Goal: Task Accomplishment & Management: Use online tool/utility

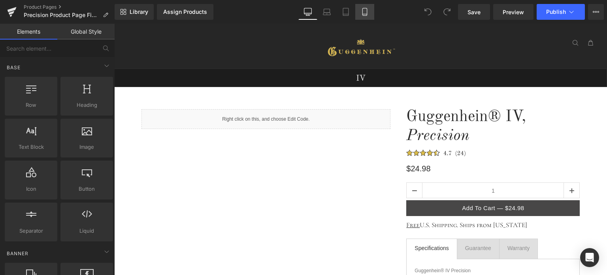
click at [367, 14] on icon at bounding box center [364, 14] width 4 height 0
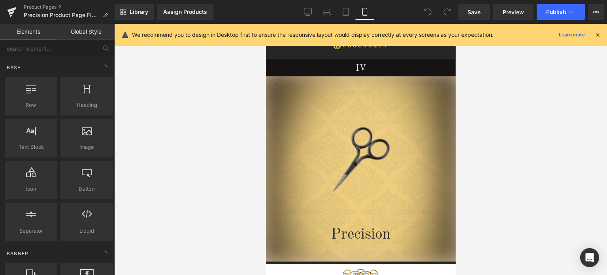
click at [598, 36] on icon at bounding box center [597, 34] width 7 height 7
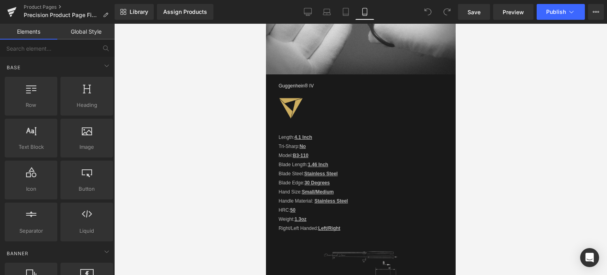
scroll to position [721, 0]
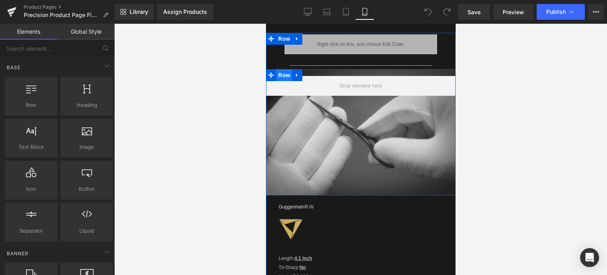
click at [282, 73] on span "Row" at bounding box center [284, 75] width 16 height 12
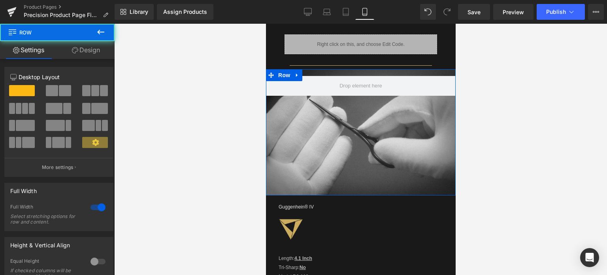
click at [91, 53] on link "Design" at bounding box center [85, 50] width 57 height 18
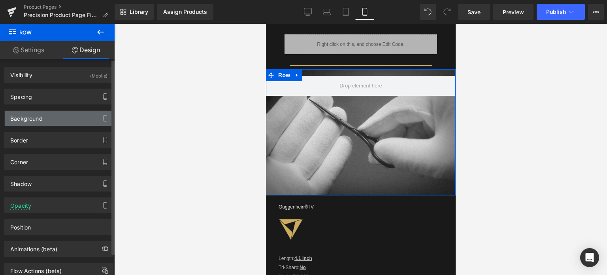
click at [55, 120] on div "Background" at bounding box center [59, 118] width 108 height 15
type input "transparent"
type input "0"
type input "[URL][DOMAIN_NAME]"
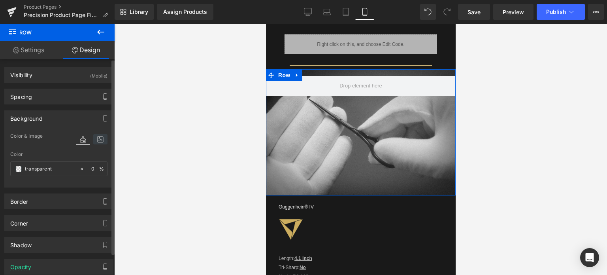
click at [98, 138] on icon at bounding box center [100, 139] width 14 height 10
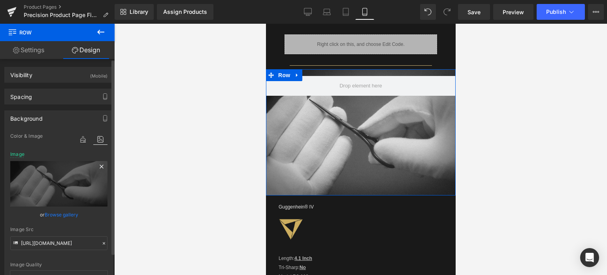
click at [100, 166] on icon at bounding box center [102, 166] width 4 height 4
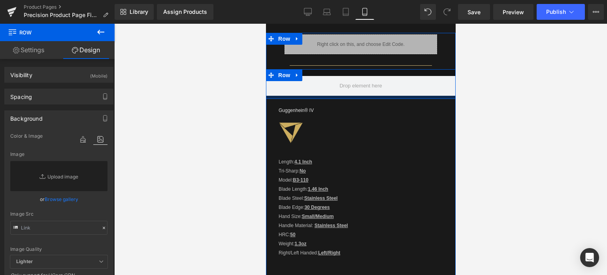
drag, startPoint x: 387, startPoint y: 190, endPoint x: 393, endPoint y: 94, distance: 96.6
click at [393, 96] on div at bounding box center [361, 97] width 190 height 3
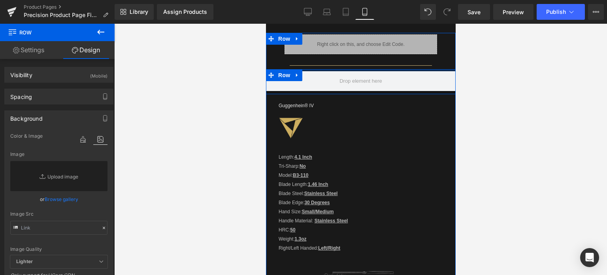
drag, startPoint x: 390, startPoint y: 69, endPoint x: 391, endPoint y: 64, distance: 4.9
click at [391, 64] on div "Liquid Row Separator Row Guggenhein® IV Text Block Image Ultra Heading Length: …" at bounding box center [360, 202] width 164 height 337
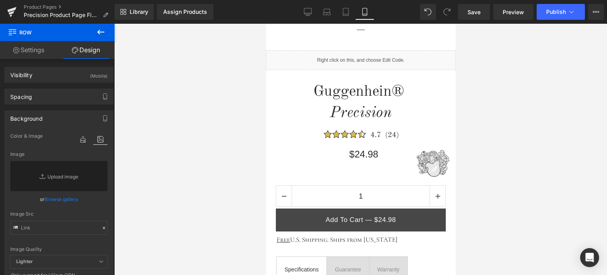
scroll to position [211, 0]
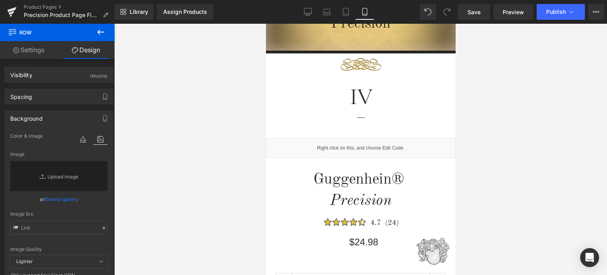
drag, startPoint x: 452, startPoint y: 132, endPoint x: 729, endPoint y: 90, distance: 280.1
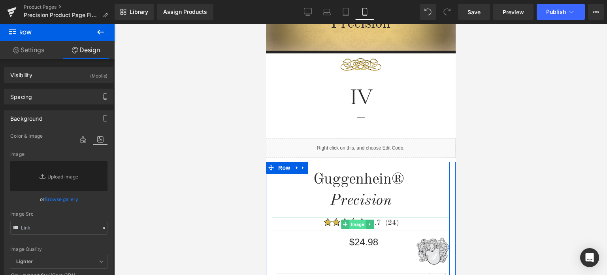
click at [356, 225] on span "Image" at bounding box center [357, 223] width 17 height 9
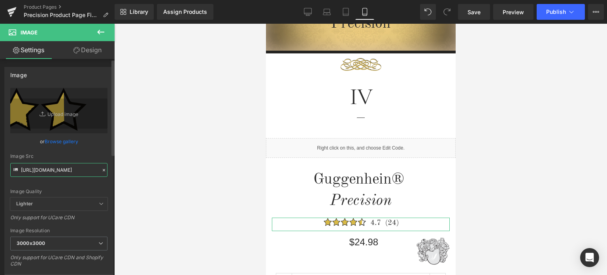
click at [50, 169] on input "[URL][DOMAIN_NAME]" at bounding box center [58, 170] width 97 height 14
paste input "1_ea229ef5-20ae-4b80-a157-b4d7c95e0959.svg?v=1757202044"
type input "[URL][DOMAIN_NAME]"
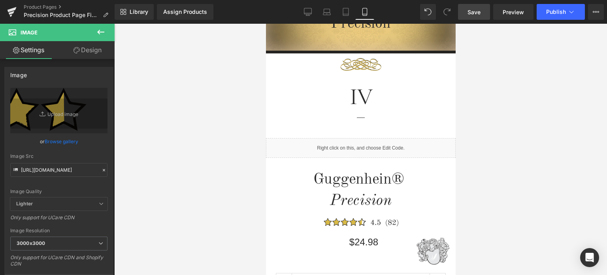
click at [480, 15] on span "Save" at bounding box center [473, 12] width 13 height 8
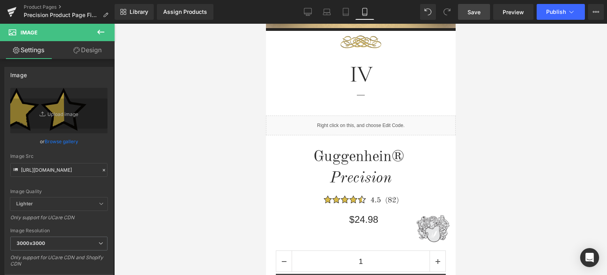
scroll to position [66, 0]
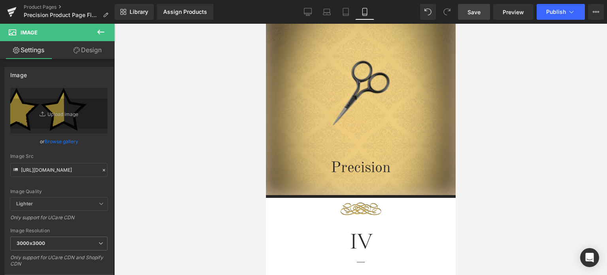
drag, startPoint x: 452, startPoint y: 70, endPoint x: 728, endPoint y: 75, distance: 275.4
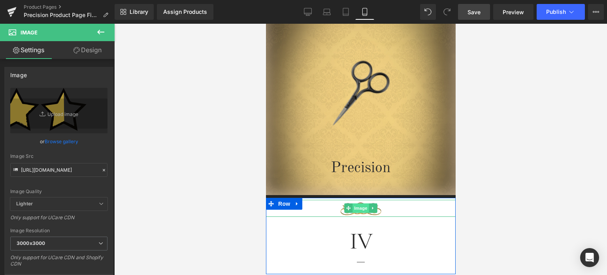
click at [358, 209] on span "Image" at bounding box center [360, 207] width 17 height 9
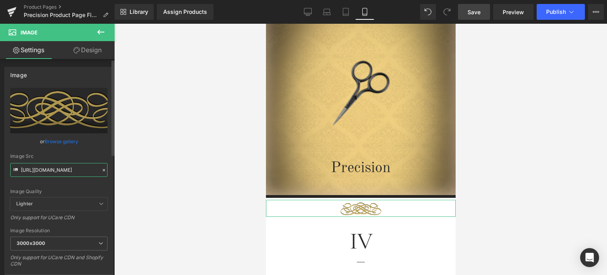
click at [57, 169] on input "[URL][DOMAIN_NAME]" at bounding box center [58, 170] width 97 height 14
paste input "3_3b46cf9c-a8e2-4577-95eb-7b5798ea4e0d.png?v=1757202914"
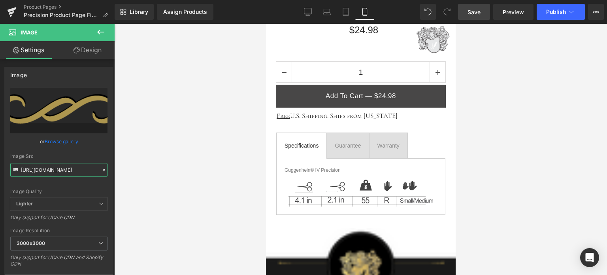
scroll to position [24, 0]
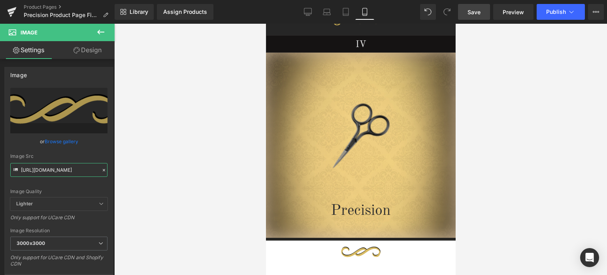
drag, startPoint x: 452, startPoint y: 76, endPoint x: 733, endPoint y: 58, distance: 281.5
type input "[URL][DOMAIN_NAME]"
click at [474, 9] on span "Save" at bounding box center [473, 12] width 13 height 8
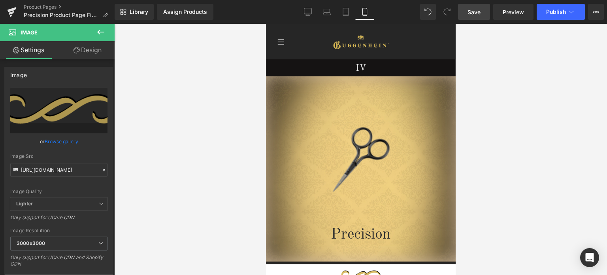
scroll to position [162, 0]
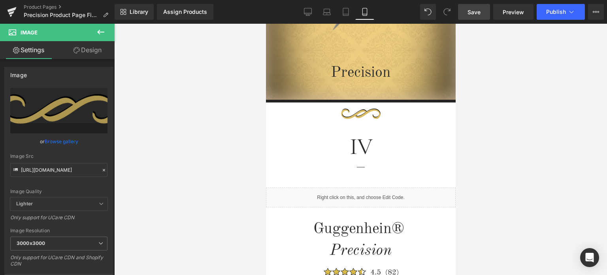
drag, startPoint x: 452, startPoint y: 55, endPoint x: 728, endPoint y: 90, distance: 278.8
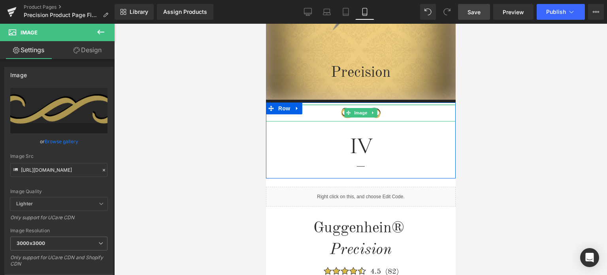
drag, startPoint x: 382, startPoint y: 104, endPoint x: 827, endPoint y: 139, distance: 446.6
click at [383, 103] on div "Image IV Heading Separator" at bounding box center [361, 139] width 190 height 72
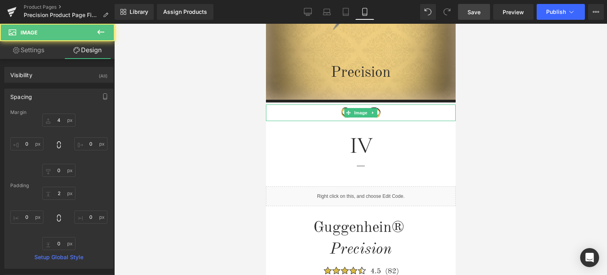
type input "4"
type input "0"
type input "2"
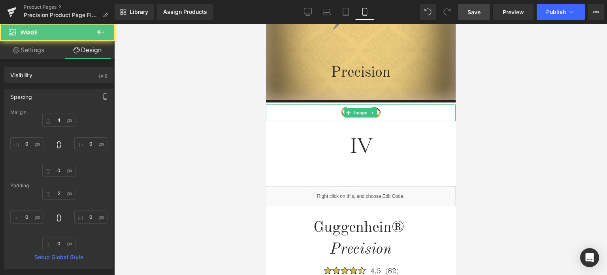
type input "0"
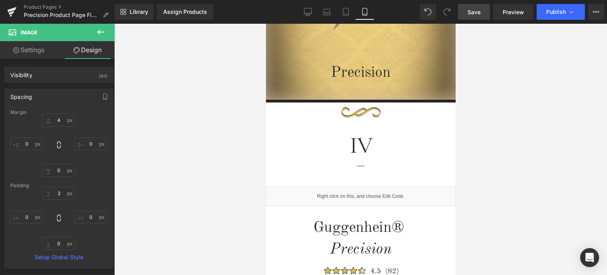
click at [480, 14] on span "Save" at bounding box center [473, 12] width 13 height 8
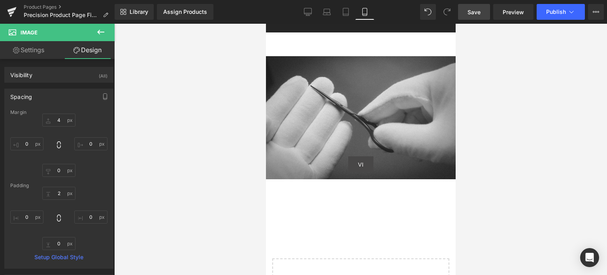
scroll to position [1447, 0]
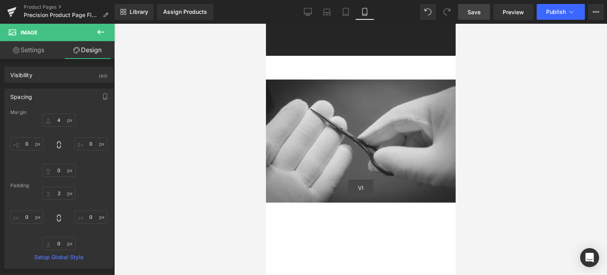
drag, startPoint x: 451, startPoint y: 62, endPoint x: 722, endPoint y: 247, distance: 328.1
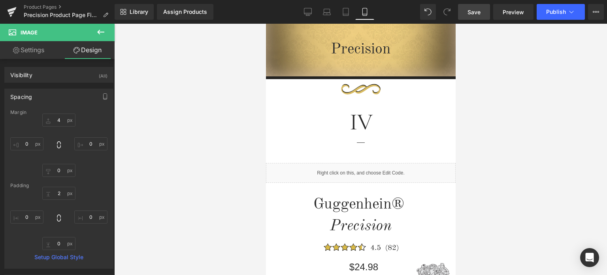
scroll to position [174, 0]
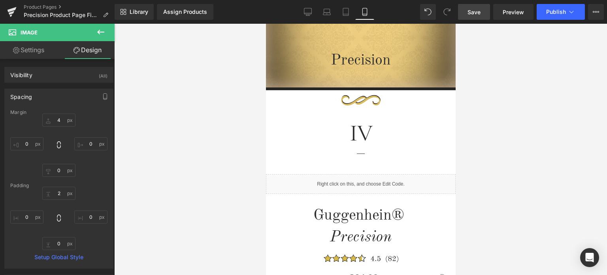
drag, startPoint x: 452, startPoint y: 234, endPoint x: 725, endPoint y: 95, distance: 305.9
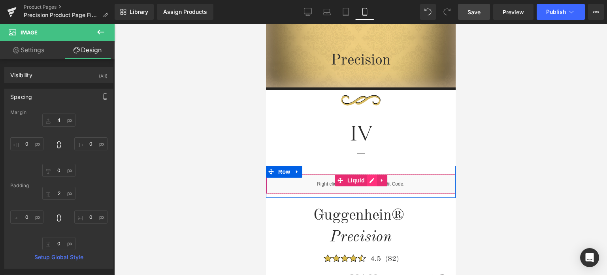
click at [367, 181] on div "Liquid" at bounding box center [361, 184] width 190 height 20
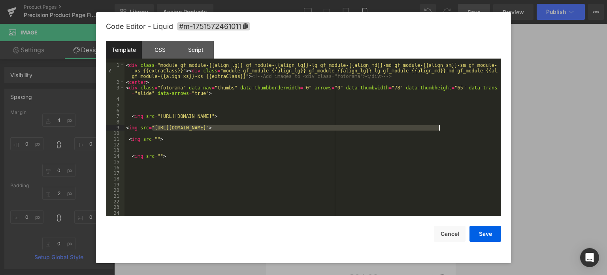
drag, startPoint x: 152, startPoint y: 128, endPoint x: 437, endPoint y: 128, distance: 285.7
click at [438, 128] on div "< div class = "module gf_module-{{align_lg}} gf_module-{{align_lg}}-lg gf_modul…" at bounding box center [310, 150] width 373 height 176
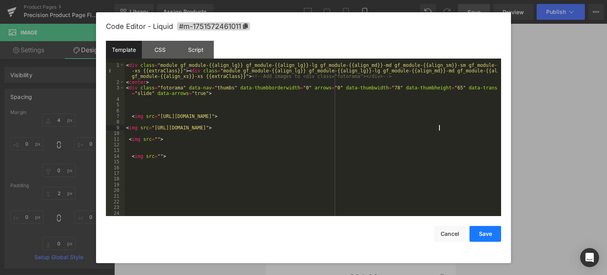
click at [484, 232] on button "Save" at bounding box center [485, 234] width 32 height 16
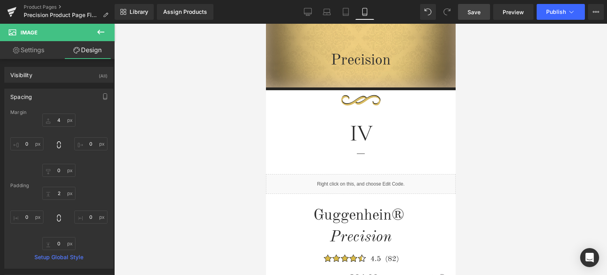
click at [475, 12] on span "Save" at bounding box center [473, 12] width 13 height 8
click at [513, 10] on span "Preview" at bounding box center [513, 12] width 21 height 8
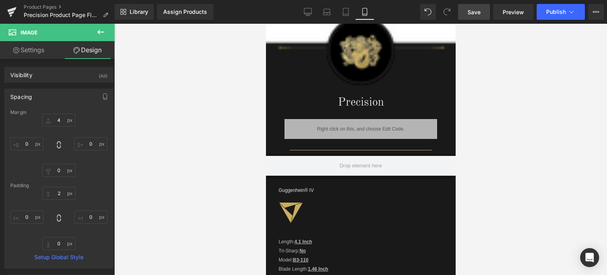
scroll to position [633, 0]
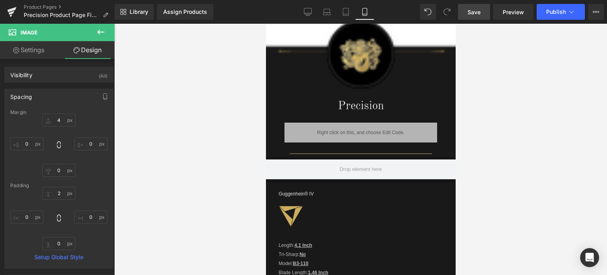
drag, startPoint x: 454, startPoint y: 62, endPoint x: 777, endPoint y: 96, distance: 325.4
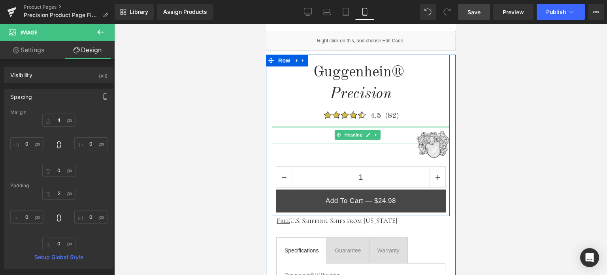
scroll to position [238, 0]
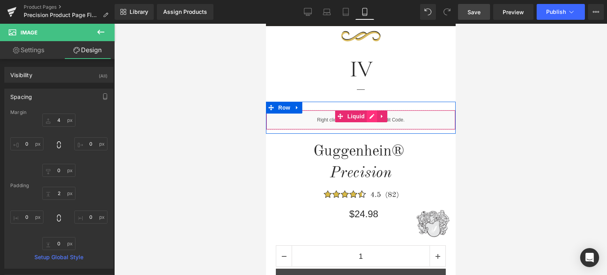
click at [368, 119] on div "Liquid" at bounding box center [361, 120] width 190 height 20
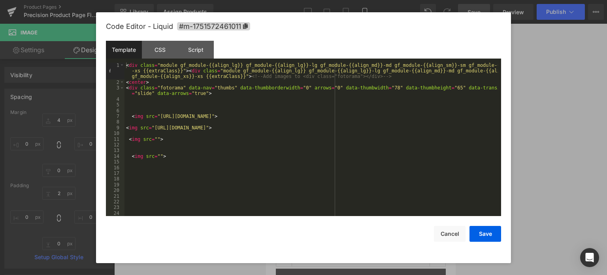
click at [155, 139] on div "< div class = "module gf_module-{{align_lg}} gf_module-{{align_lg}}-lg gf_modul…" at bounding box center [310, 150] width 373 height 176
drag, startPoint x: 163, startPoint y: 158, endPoint x: 131, endPoint y: 158, distance: 32.0
click at [131, 158] on div "< div class = "module gf_module-{{align_lg}} gf_module-{{align_lg}}-lg gf_modul…" at bounding box center [310, 150] width 373 height 176
click at [483, 235] on button "Save" at bounding box center [485, 234] width 32 height 16
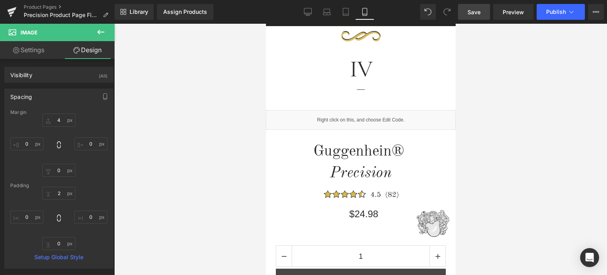
click at [476, 10] on span "Save" at bounding box center [473, 12] width 13 height 8
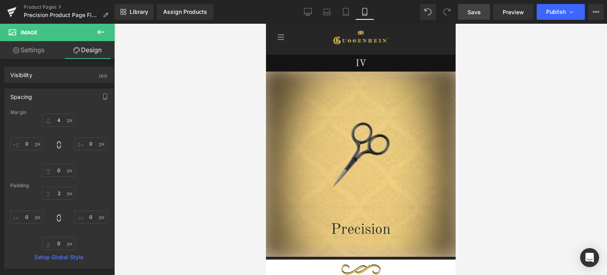
scroll to position [0, 0]
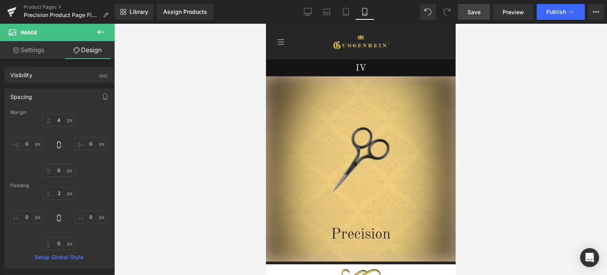
drag, startPoint x: 453, startPoint y: 75, endPoint x: 733, endPoint y: 67, distance: 280.2
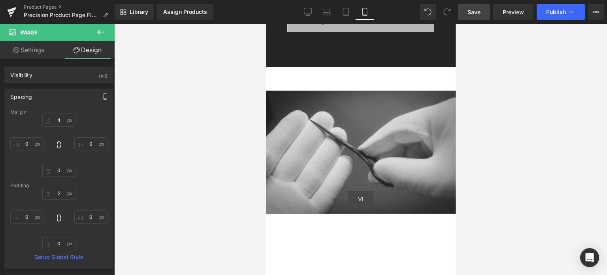
scroll to position [1460, 0]
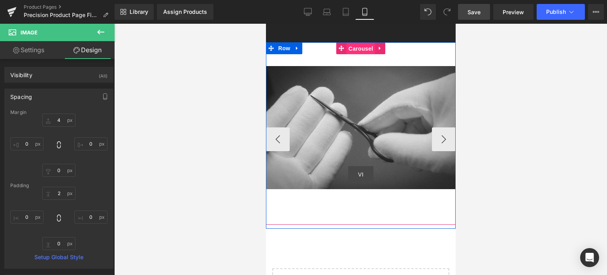
click at [360, 43] on span "Carousel" at bounding box center [360, 49] width 28 height 12
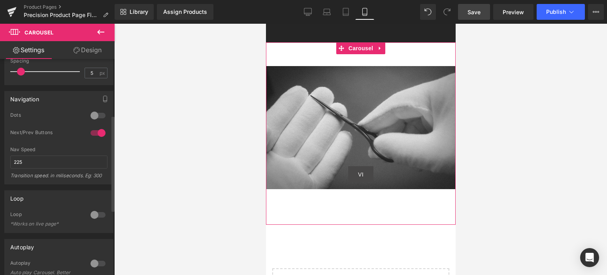
scroll to position [158, 0]
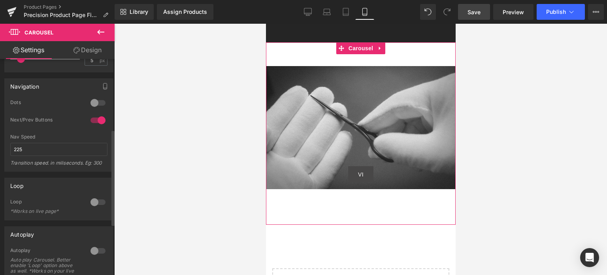
click at [92, 201] on div at bounding box center [98, 202] width 19 height 13
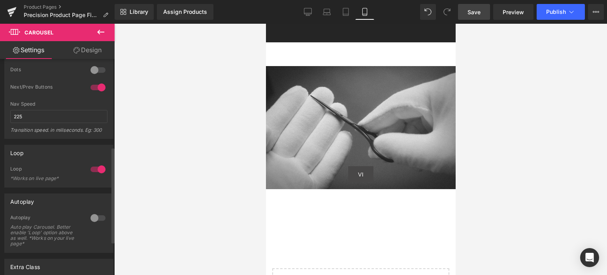
scroll to position [198, 0]
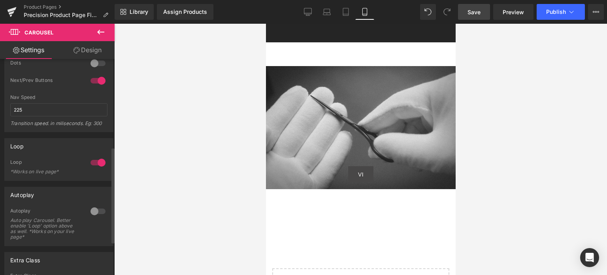
click at [97, 163] on div at bounding box center [98, 162] width 19 height 13
click at [93, 211] on div at bounding box center [98, 211] width 19 height 13
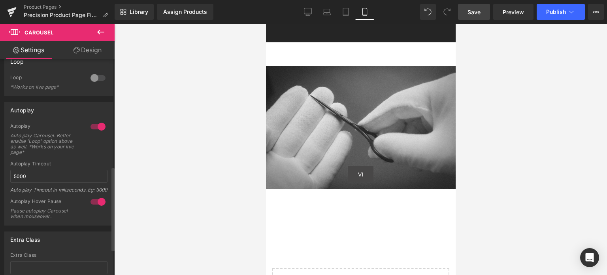
scroll to position [277, 0]
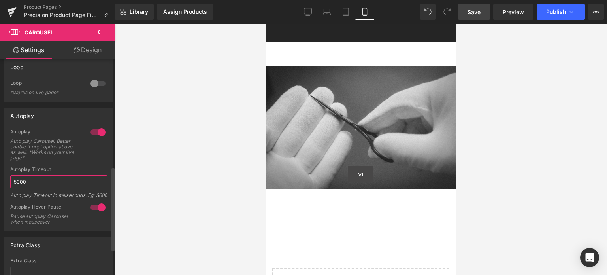
drag, startPoint x: 30, startPoint y: 181, endPoint x: 15, endPoint y: 182, distance: 15.5
click at [15, 182] on input "5000" at bounding box center [58, 181] width 97 height 13
drag, startPoint x: 36, startPoint y: 179, endPoint x: 6, endPoint y: 181, distance: 29.7
click at [6, 181] on div "1 Autoplay Auto play Carousel. Better enable 'Loop' option above as well. *Work…" at bounding box center [59, 179] width 108 height 102
type input "0"
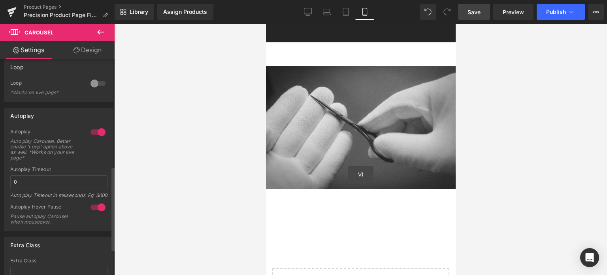
click at [98, 161] on div "Autoplay Auto play Carousel. Better enable 'Loop' option above as well. *Works …" at bounding box center [58, 147] width 97 height 38
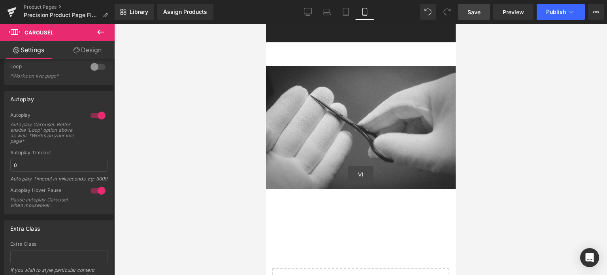
scroll to position [224, 0]
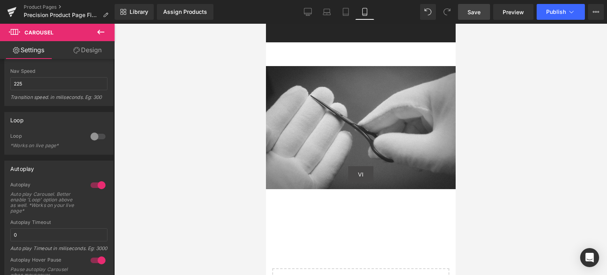
click at [477, 11] on span "Save" at bounding box center [473, 12] width 13 height 8
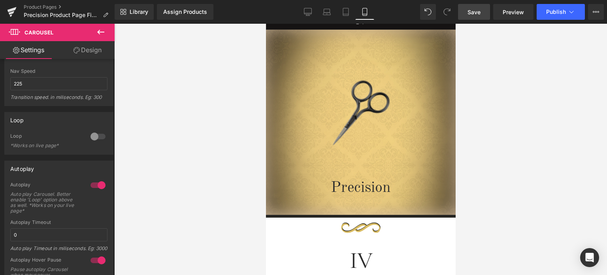
scroll to position [0, 0]
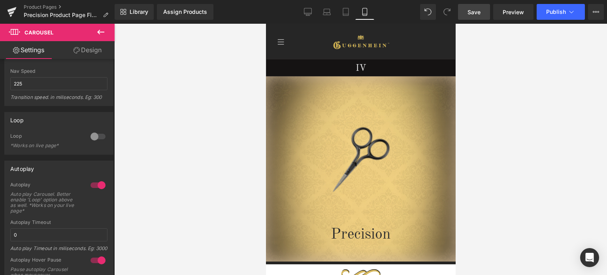
drag, startPoint x: 454, startPoint y: 239, endPoint x: 725, endPoint y: 74, distance: 317.4
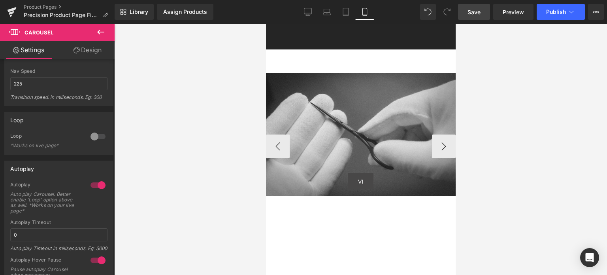
scroll to position [1447, 0]
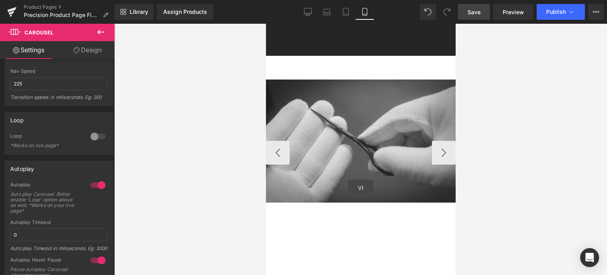
click at [343, 110] on div "VI [GEOGRAPHIC_DATA]" at bounding box center [361, 140] width 190 height 123
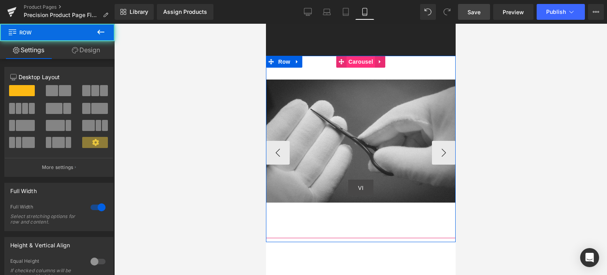
click at [355, 56] on span "Carousel" at bounding box center [360, 62] width 28 height 12
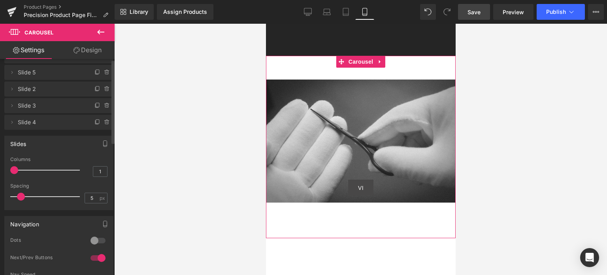
scroll to position [40, 0]
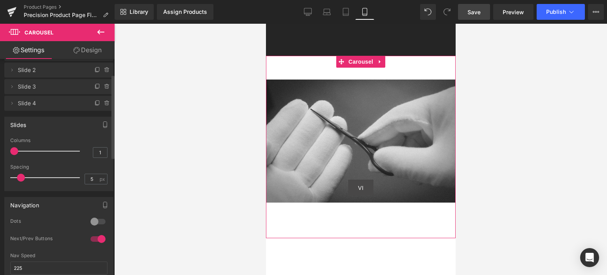
click at [90, 220] on div at bounding box center [98, 221] width 19 height 13
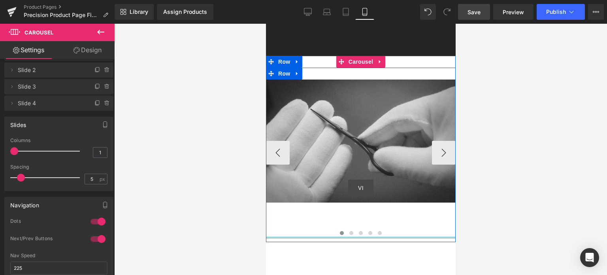
drag, startPoint x: 299, startPoint y: 229, endPoint x: 303, endPoint y: 213, distance: 16.4
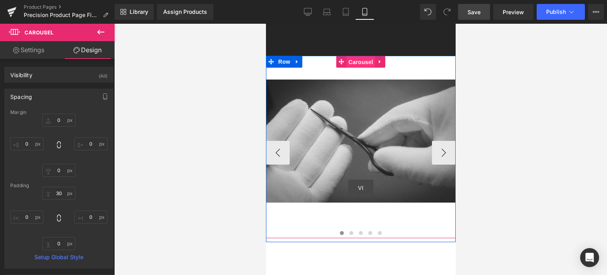
click at [353, 56] on span "Carousel" at bounding box center [360, 62] width 28 height 12
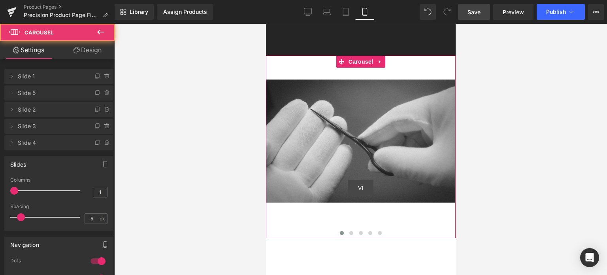
drag, startPoint x: 94, startPoint y: 50, endPoint x: 54, endPoint y: 92, distance: 58.1
click at [94, 50] on link "Design" at bounding box center [87, 50] width 57 height 18
click at [0, 0] on div "Spacing" at bounding box center [0, 0] width 0 height 0
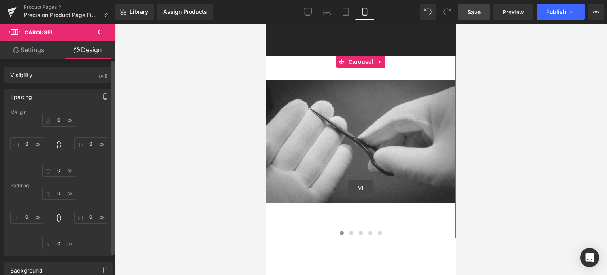
type input "0"
type input "30"
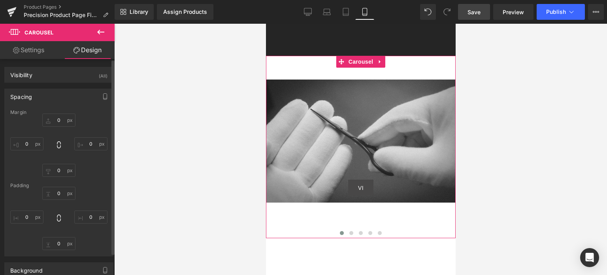
type input "0"
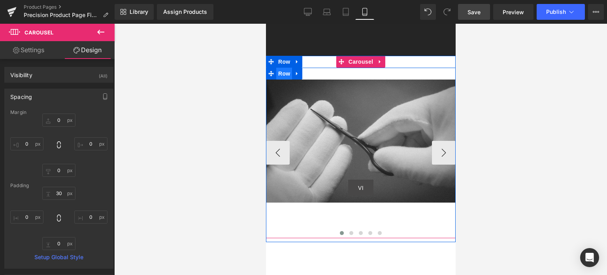
click at [280, 68] on span "Row" at bounding box center [284, 74] width 16 height 12
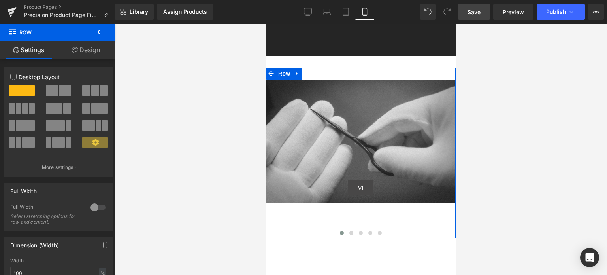
click at [89, 46] on link "Design" at bounding box center [85, 50] width 57 height 18
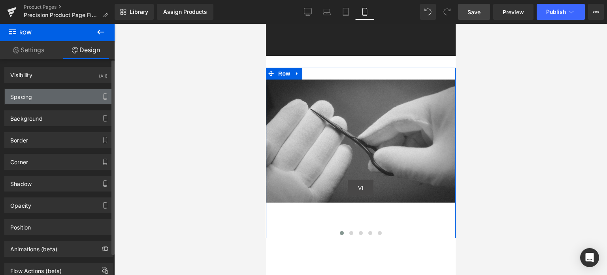
click at [40, 102] on div "Spacing" at bounding box center [59, 96] width 108 height 15
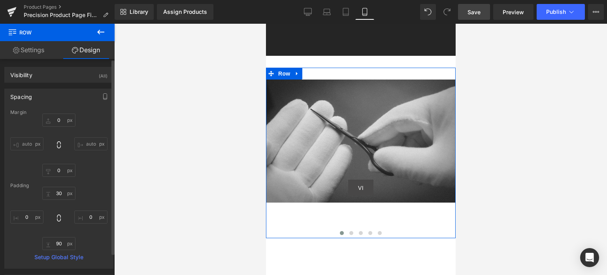
type input "0"
type input "30"
type input "0"
type input "90"
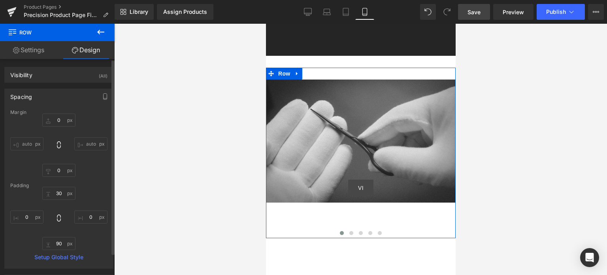
type input "0"
click at [62, 243] on input "90" at bounding box center [58, 243] width 33 height 13
type input "0"
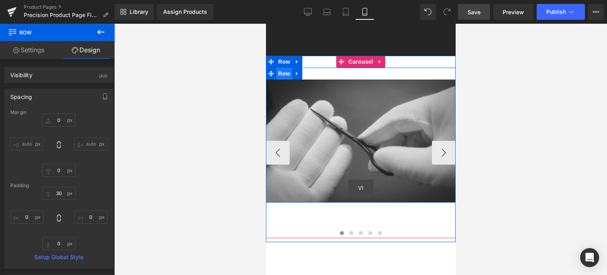
click at [283, 68] on span "Row" at bounding box center [284, 74] width 16 height 12
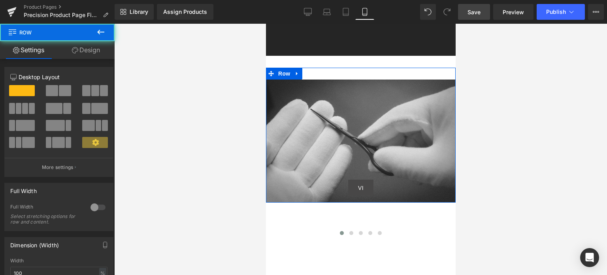
click at [86, 49] on link "Design" at bounding box center [85, 50] width 57 height 18
click at [0, 0] on div "Spacing" at bounding box center [0, 0] width 0 height 0
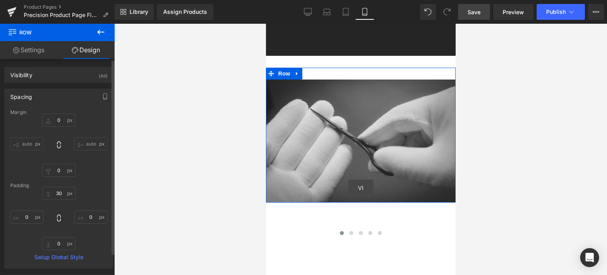
type input "0"
type input "30"
type input "0"
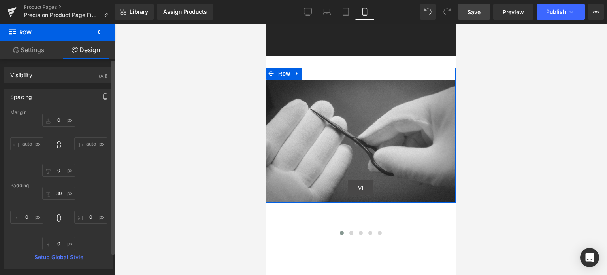
type input "0"
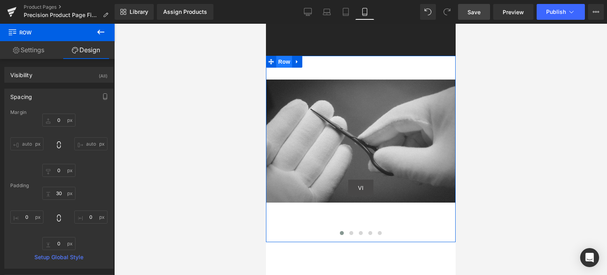
click at [282, 56] on span "Row" at bounding box center [284, 62] width 16 height 12
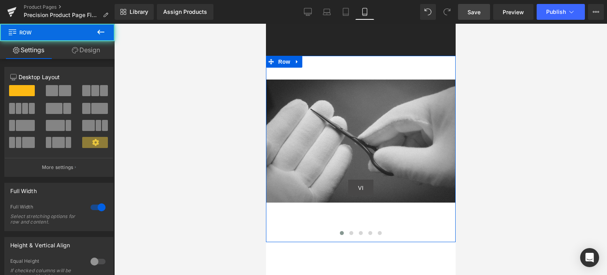
click at [90, 54] on link "Design" at bounding box center [85, 50] width 57 height 18
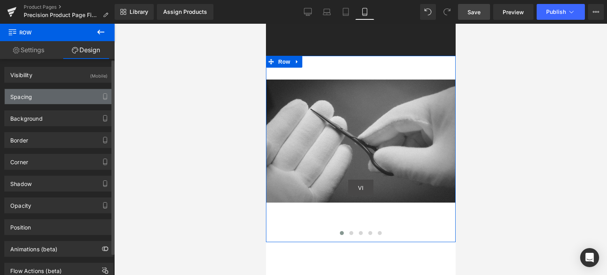
click at [36, 98] on div "Spacing" at bounding box center [59, 96] width 108 height 15
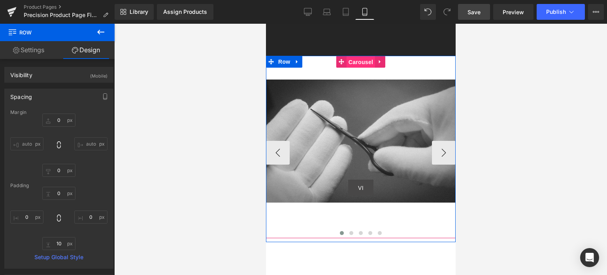
click at [354, 56] on span "Carousel" at bounding box center [360, 62] width 28 height 12
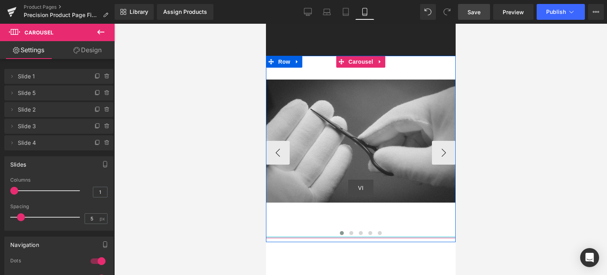
drag, startPoint x: 324, startPoint y: 227, endPoint x: 324, endPoint y: 222, distance: 4.7
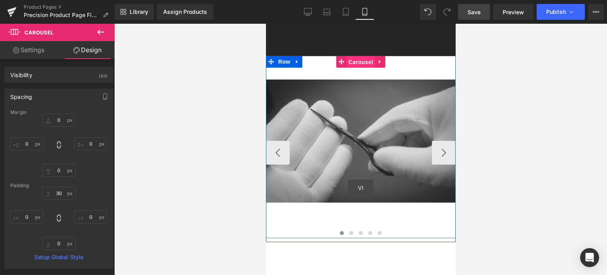
click at [351, 56] on span "Carousel" at bounding box center [360, 62] width 28 height 12
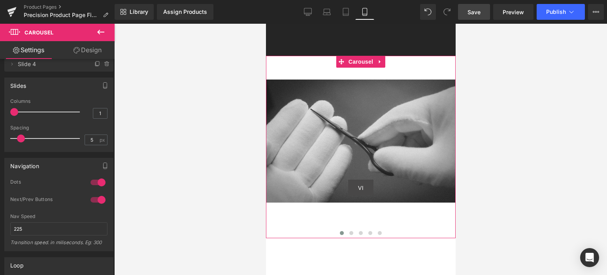
scroll to position [79, 0]
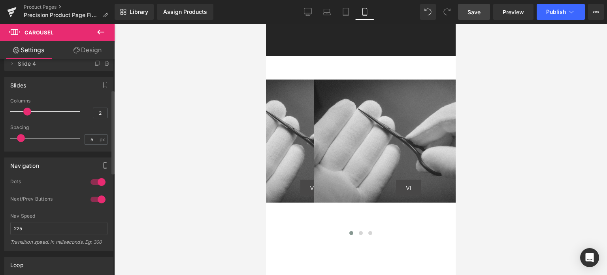
drag, startPoint x: 14, startPoint y: 110, endPoint x: 21, endPoint y: 111, distance: 7.2
click at [21, 111] on div at bounding box center [47, 112] width 66 height 16
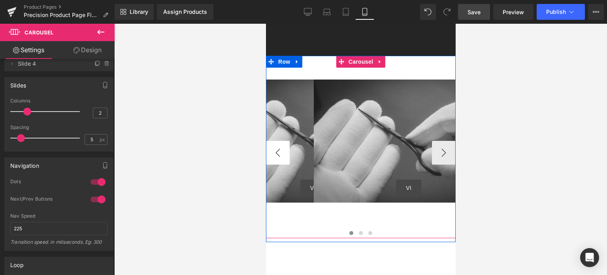
click at [275, 144] on button "‹" at bounding box center [278, 153] width 24 height 24
click at [273, 147] on button "‹" at bounding box center [278, 153] width 24 height 24
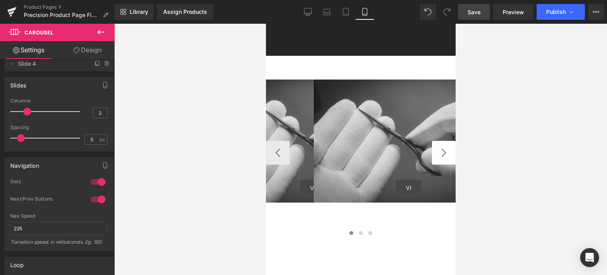
click at [438, 145] on button "›" at bounding box center [443, 153] width 24 height 24
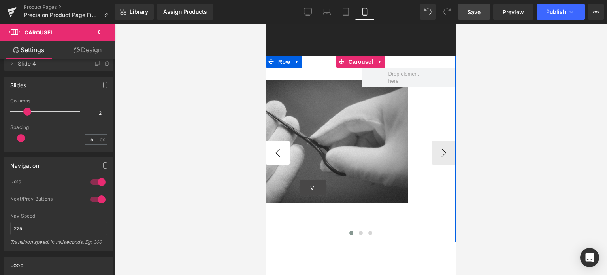
click at [278, 145] on button "‹" at bounding box center [278, 153] width 24 height 24
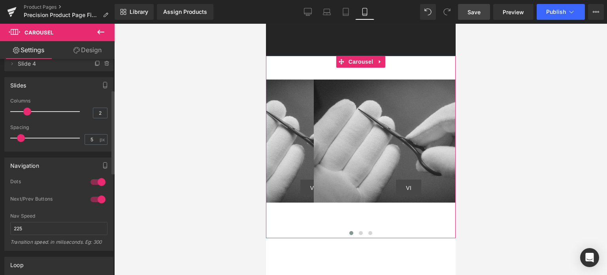
type input "1"
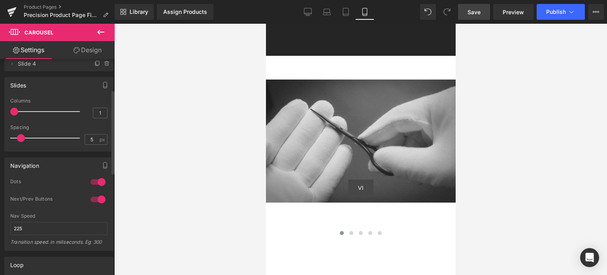
drag, startPoint x: 27, startPoint y: 111, endPoint x: 20, endPoint y: 112, distance: 7.3
click at [20, 112] on div at bounding box center [47, 112] width 66 height 16
click at [99, 182] on div at bounding box center [98, 181] width 19 height 13
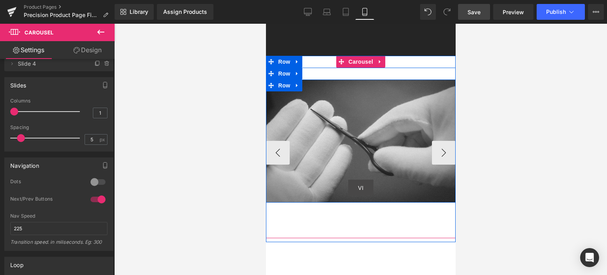
scroll to position [1289, 0]
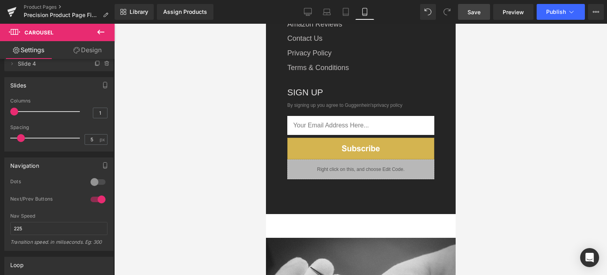
click at [476, 8] on span "Save" at bounding box center [473, 12] width 13 height 8
